Goal: Task Accomplishment & Management: Use online tool/utility

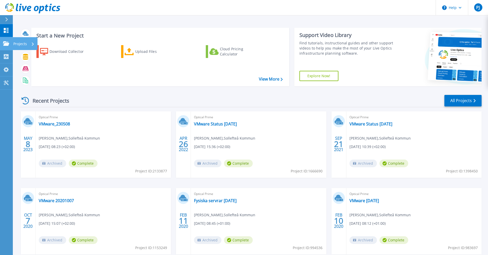
click at [6, 44] on icon at bounding box center [6, 43] width 6 height 4
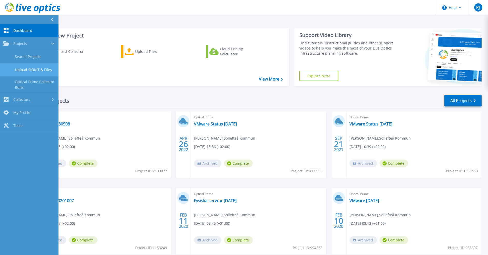
click at [20, 69] on link "Upload SIOKIT & Files" at bounding box center [29, 69] width 59 height 13
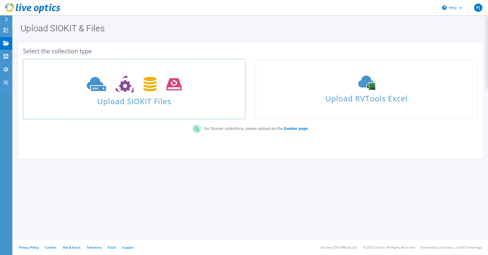
click at [140, 88] on icon at bounding box center [134, 84] width 95 height 18
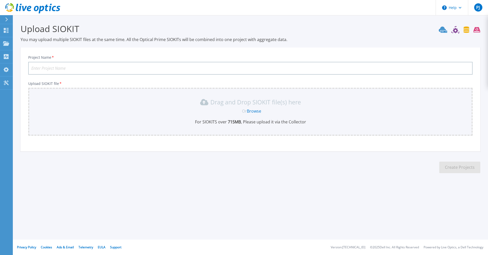
click at [176, 66] on input "Project Name *" at bounding box center [250, 68] width 445 height 13
type input "V"
type input "vSphere 251014"
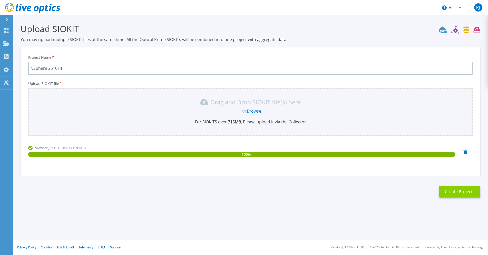
click at [460, 192] on button "Create Projects" at bounding box center [459, 192] width 41 height 12
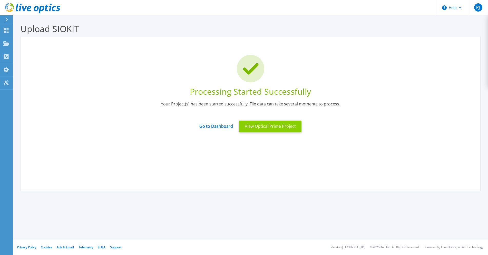
click at [253, 126] on button "View Optical Prime Project" at bounding box center [270, 127] width 62 height 12
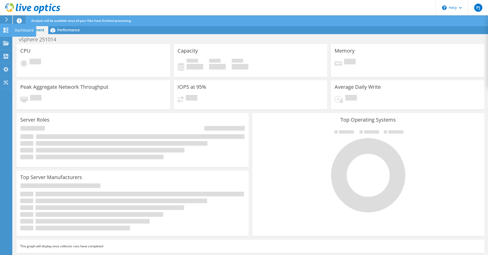
click at [6, 30] on icon at bounding box center [6, 30] width 6 height 5
